Goal: Transaction & Acquisition: Obtain resource

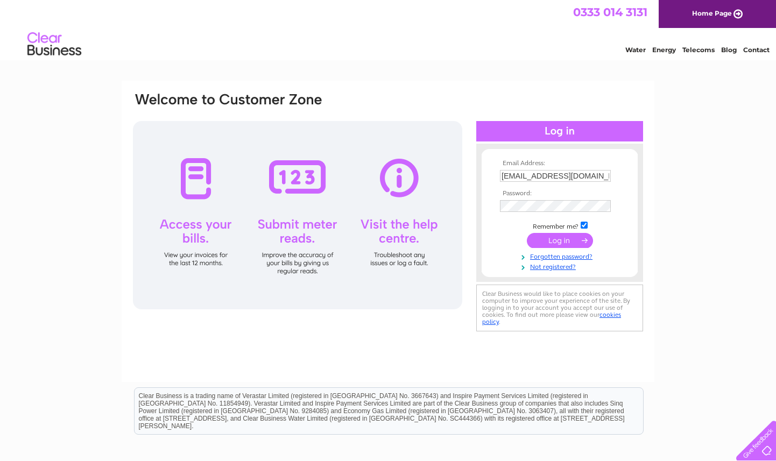
click at [588, 175] on input "mail@fernsidevets.co.uk" at bounding box center [555, 176] width 111 height 12
type input "carol.waudby@cvsvets.com"
click at [549, 245] on input "submit" at bounding box center [560, 240] width 66 height 15
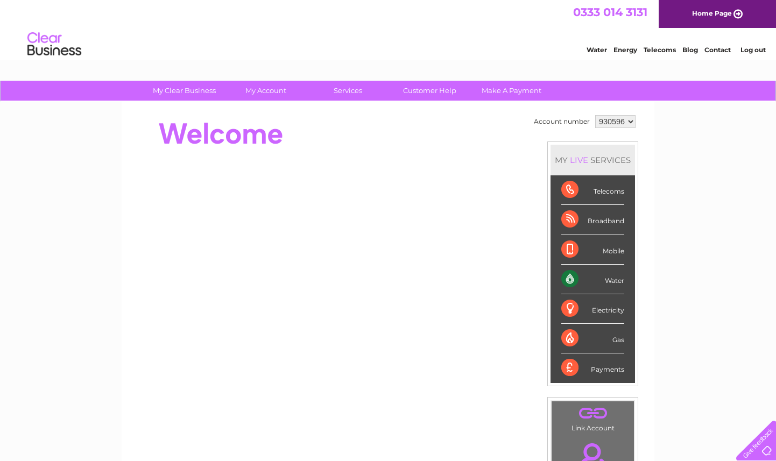
click at [616, 282] on div "Water" at bounding box center [592, 280] width 63 height 30
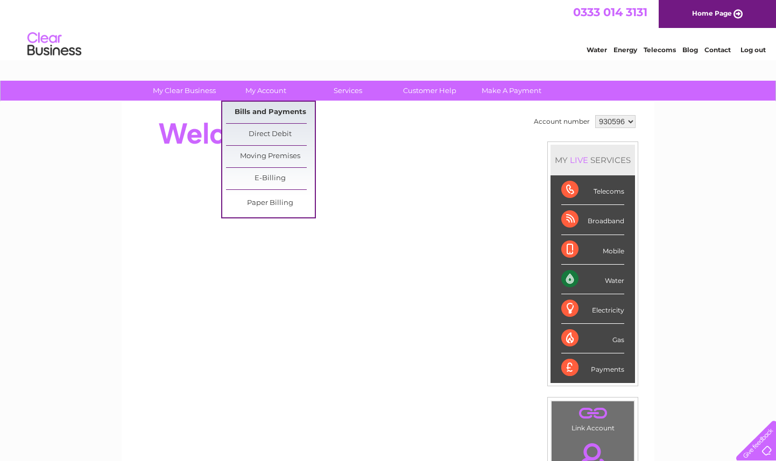
click at [257, 114] on link "Bills and Payments" at bounding box center [270, 113] width 89 height 22
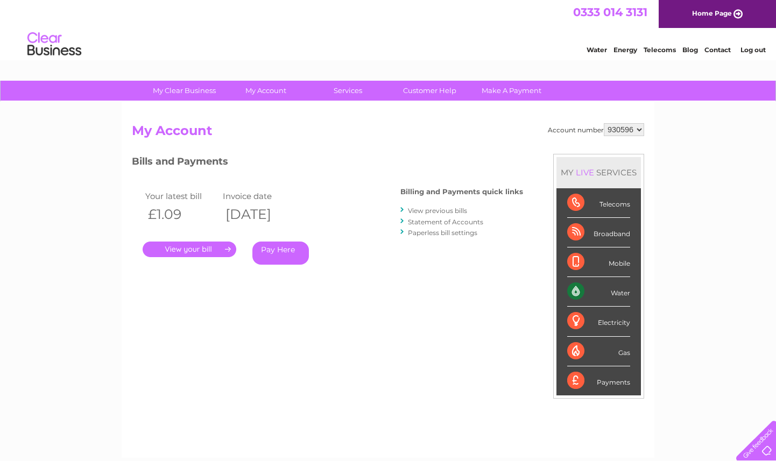
click at [205, 253] on link "." at bounding box center [190, 250] width 94 height 16
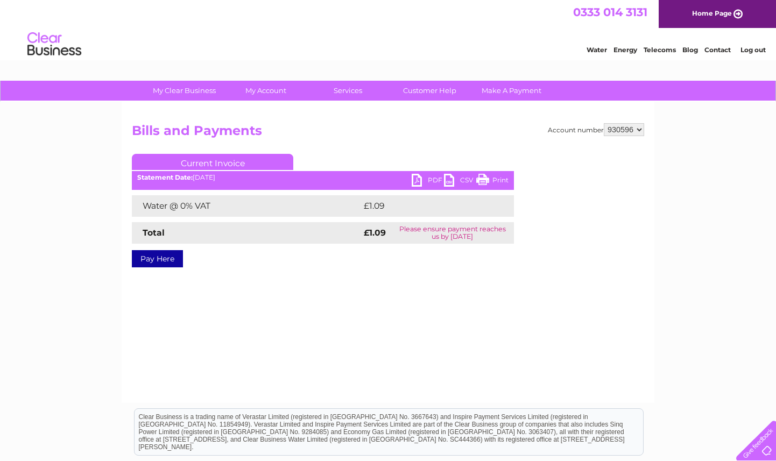
click at [422, 180] on link "PDF" at bounding box center [428, 182] width 32 height 16
click at [755, 48] on link "Log out" at bounding box center [752, 50] width 25 height 8
